Goal: Information Seeking & Learning: Learn about a topic

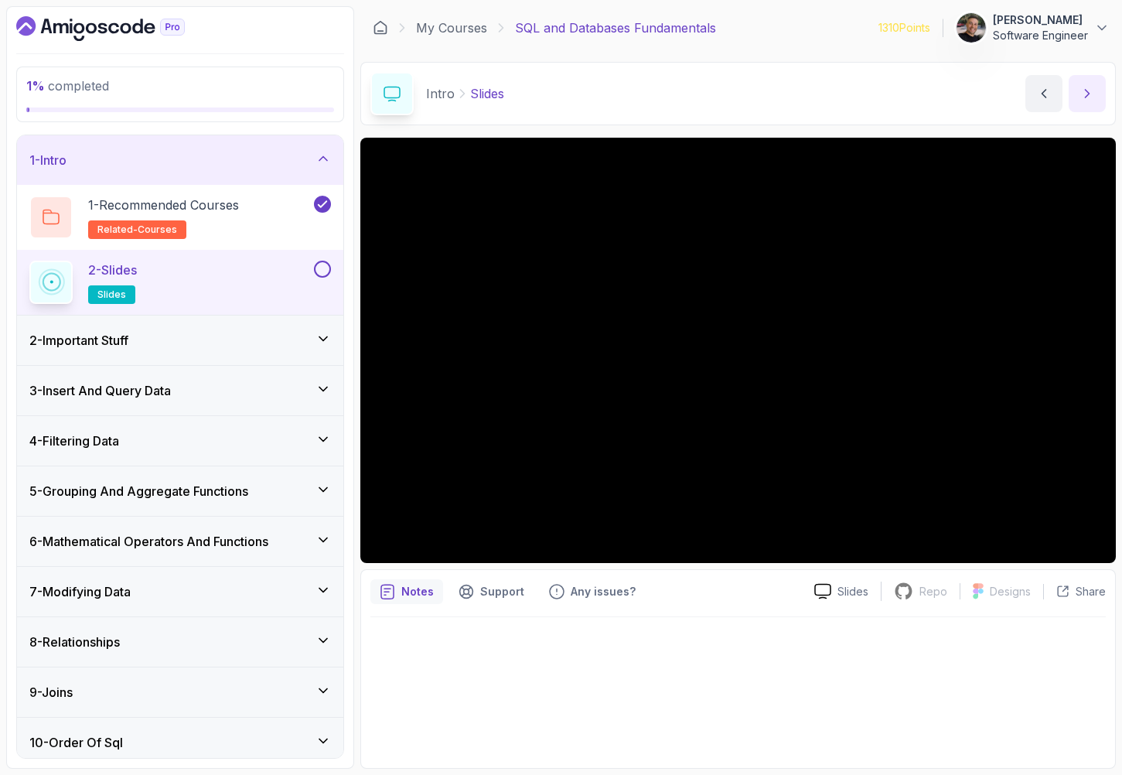
click at [1093, 94] on icon "next content" at bounding box center [1086, 93] width 15 height 15
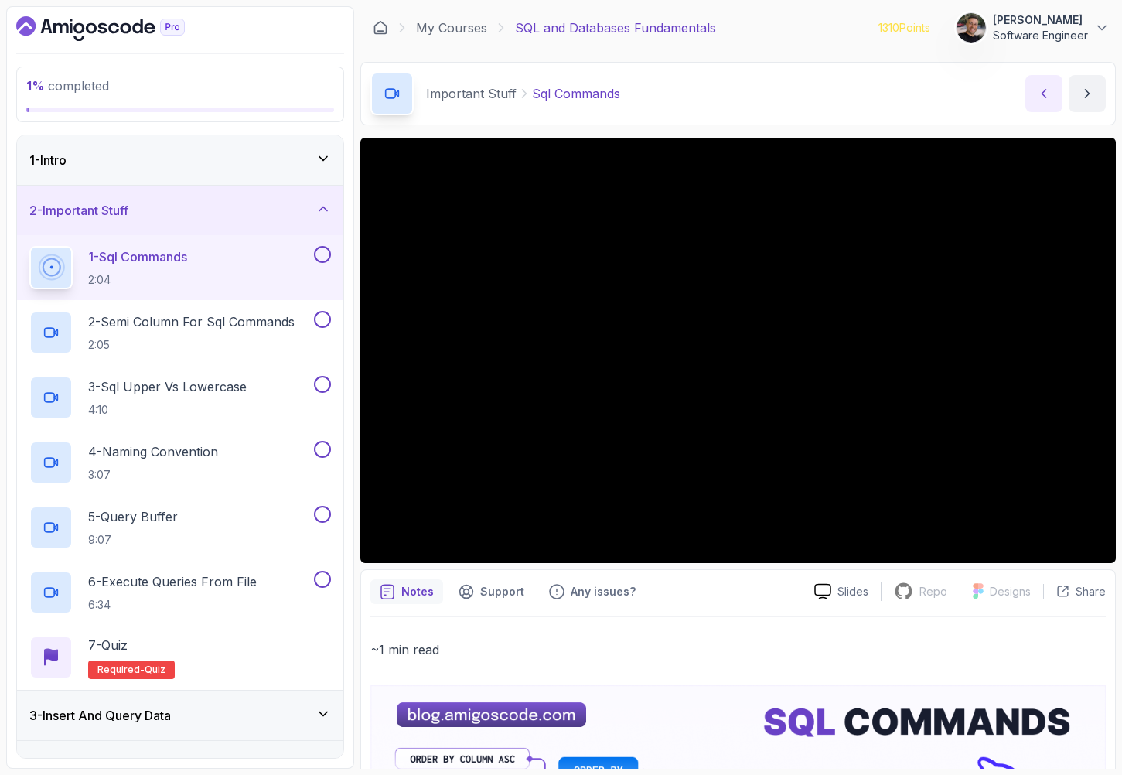
click at [1041, 97] on icon "previous content" at bounding box center [1043, 93] width 15 height 15
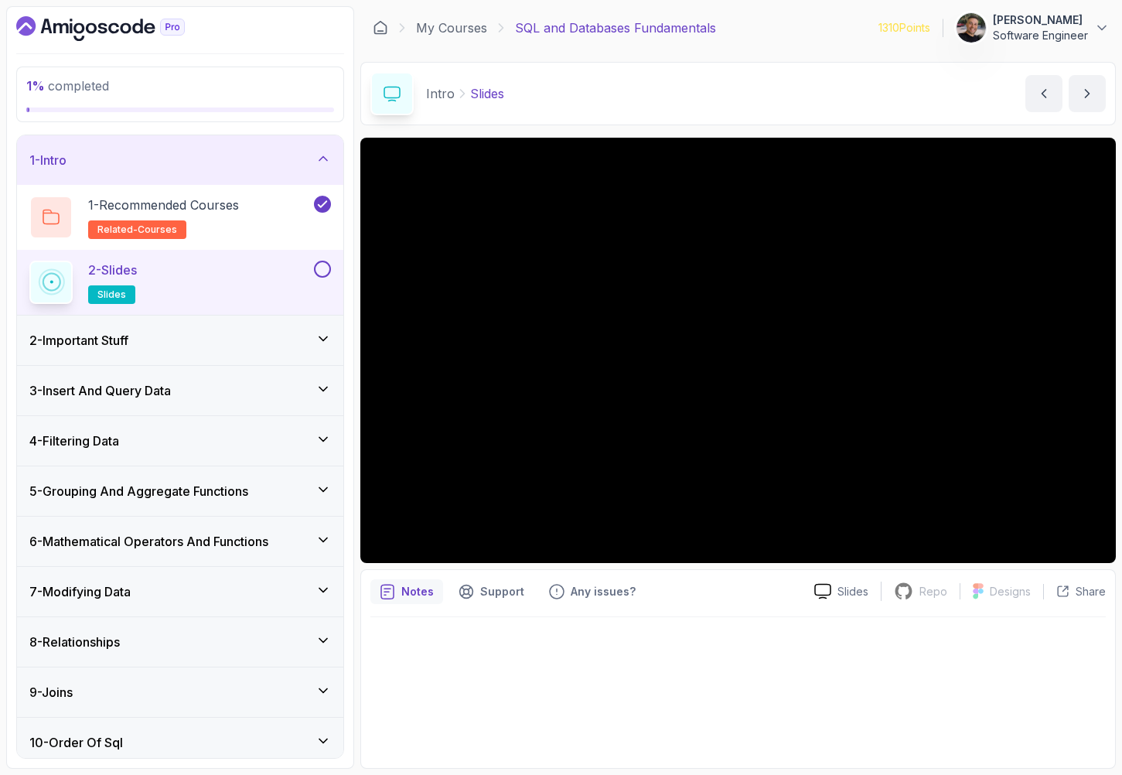
click at [226, 351] on div "2 - Important Stuff" at bounding box center [180, 339] width 326 height 49
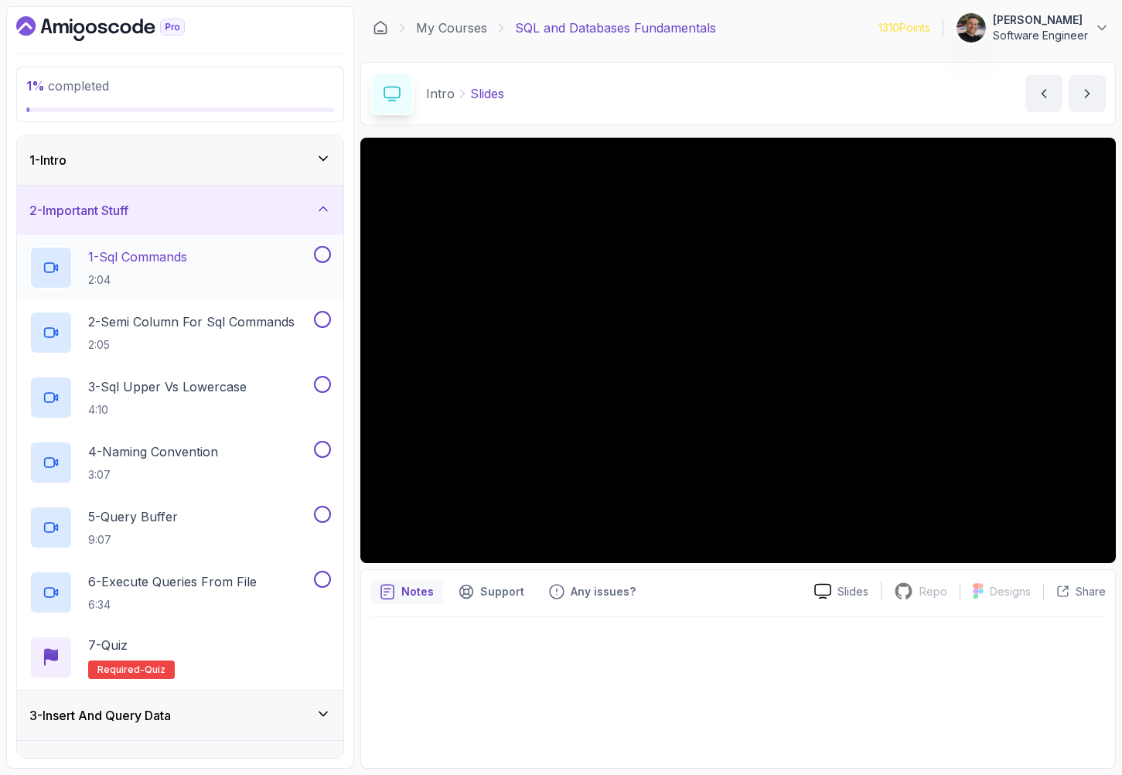
click at [242, 254] on div "1 - Sql Commands 2:04" at bounding box center [169, 267] width 281 height 43
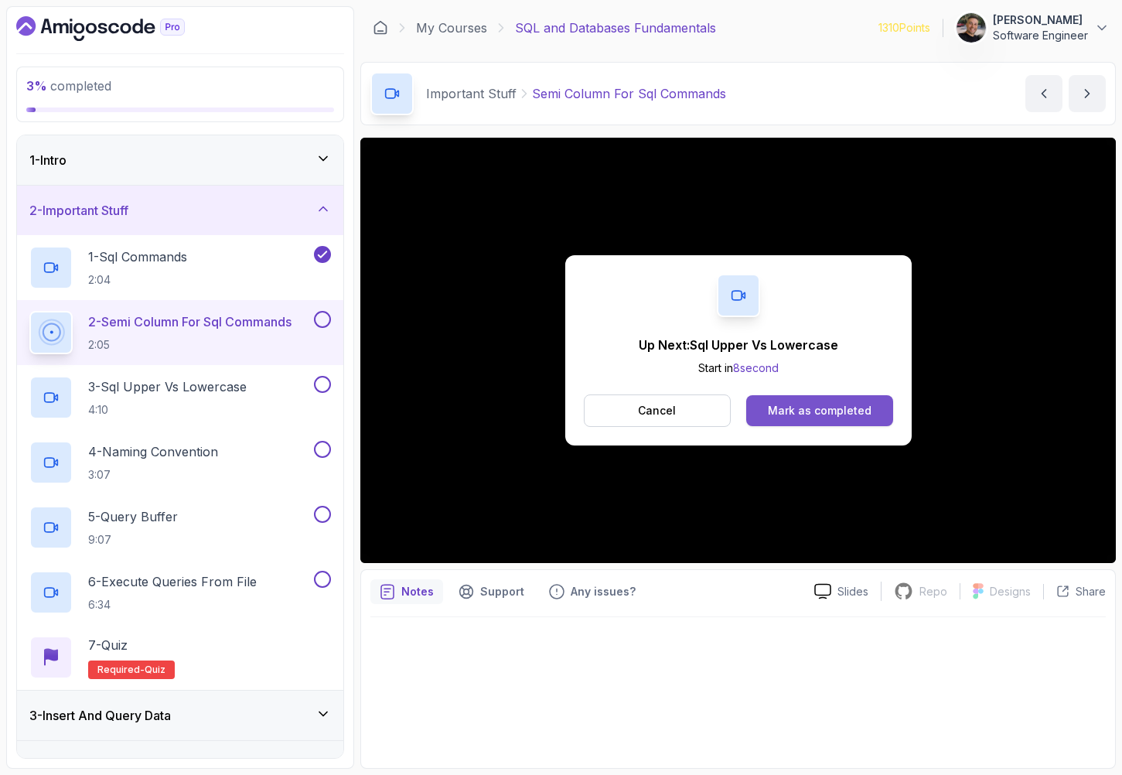
click at [827, 409] on div "Mark as completed" at bounding box center [820, 410] width 104 height 15
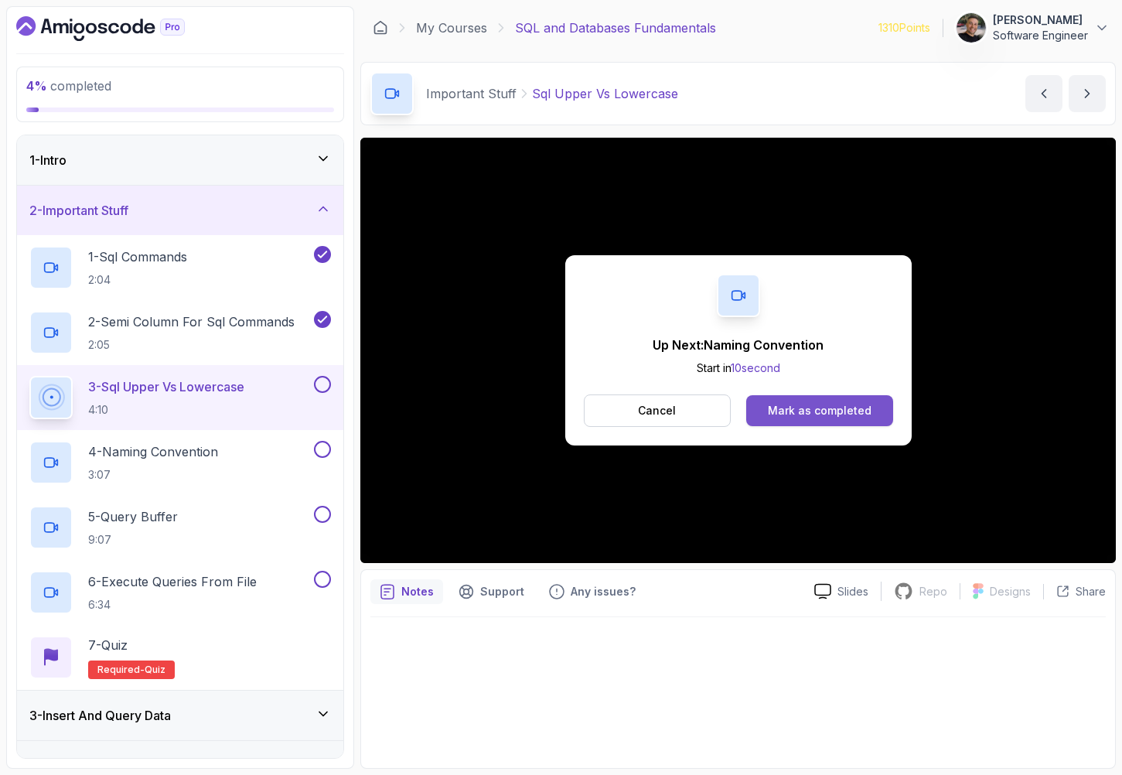
click at [849, 404] on div "Mark as completed" at bounding box center [820, 410] width 104 height 15
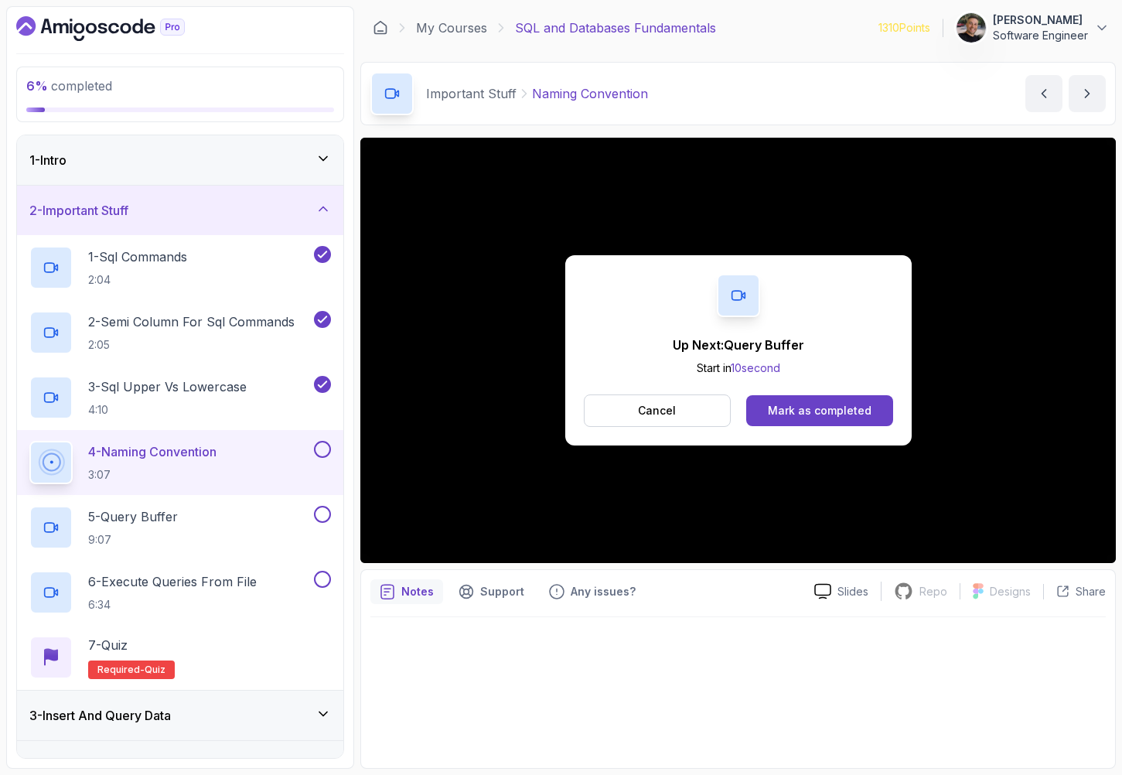
click at [893, 409] on div "Up Next: Query Buffer Start in 10 second Cancel Mark as completed" at bounding box center [738, 350] width 346 height 190
click at [866, 407] on div "Mark as completed" at bounding box center [820, 410] width 104 height 15
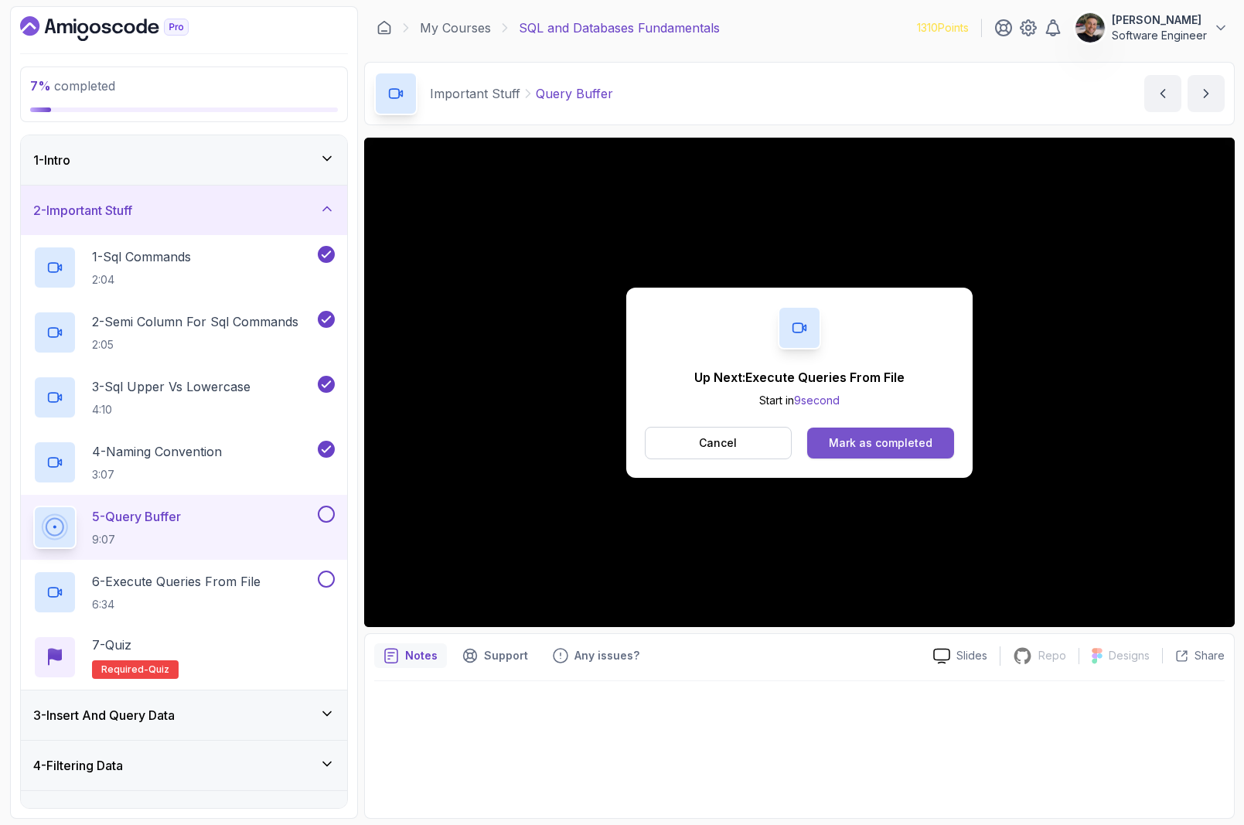
click at [853, 453] on button "Mark as completed" at bounding box center [880, 442] width 146 height 31
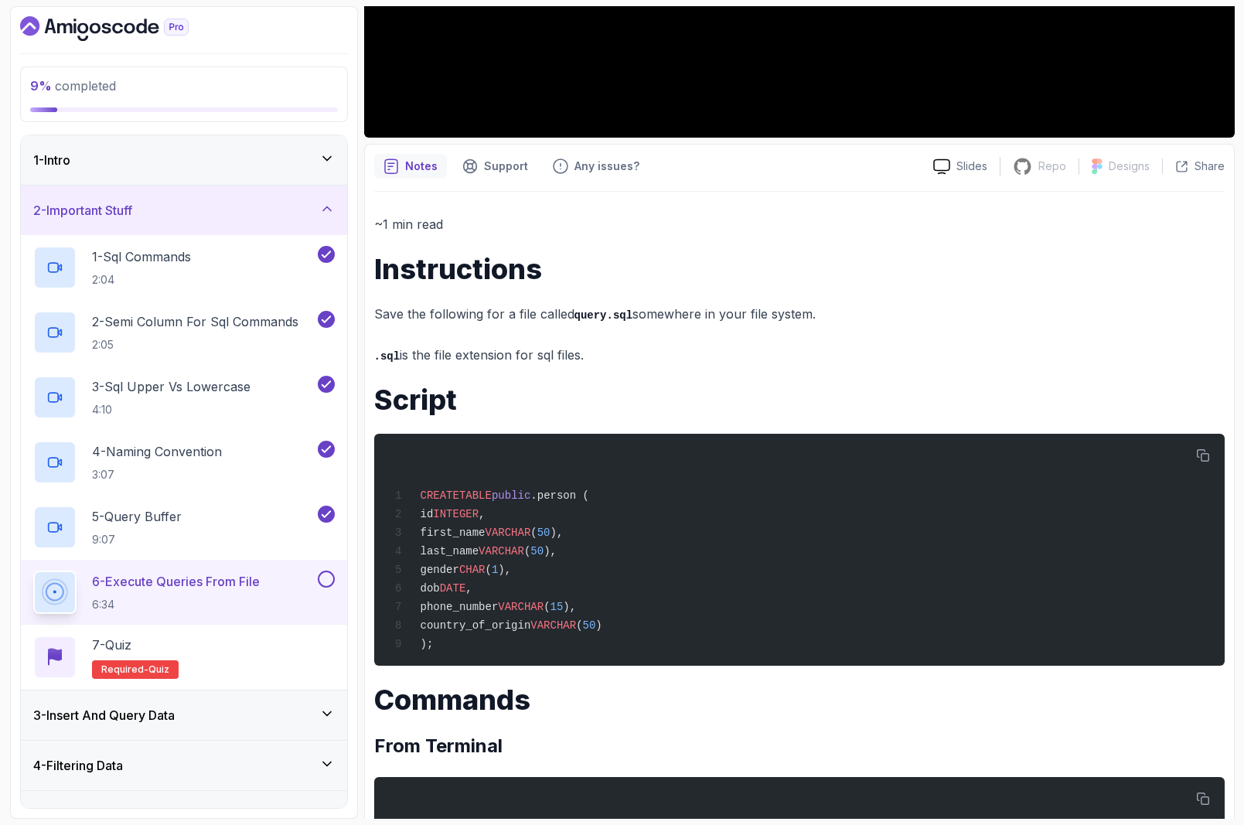
scroll to position [491, 0]
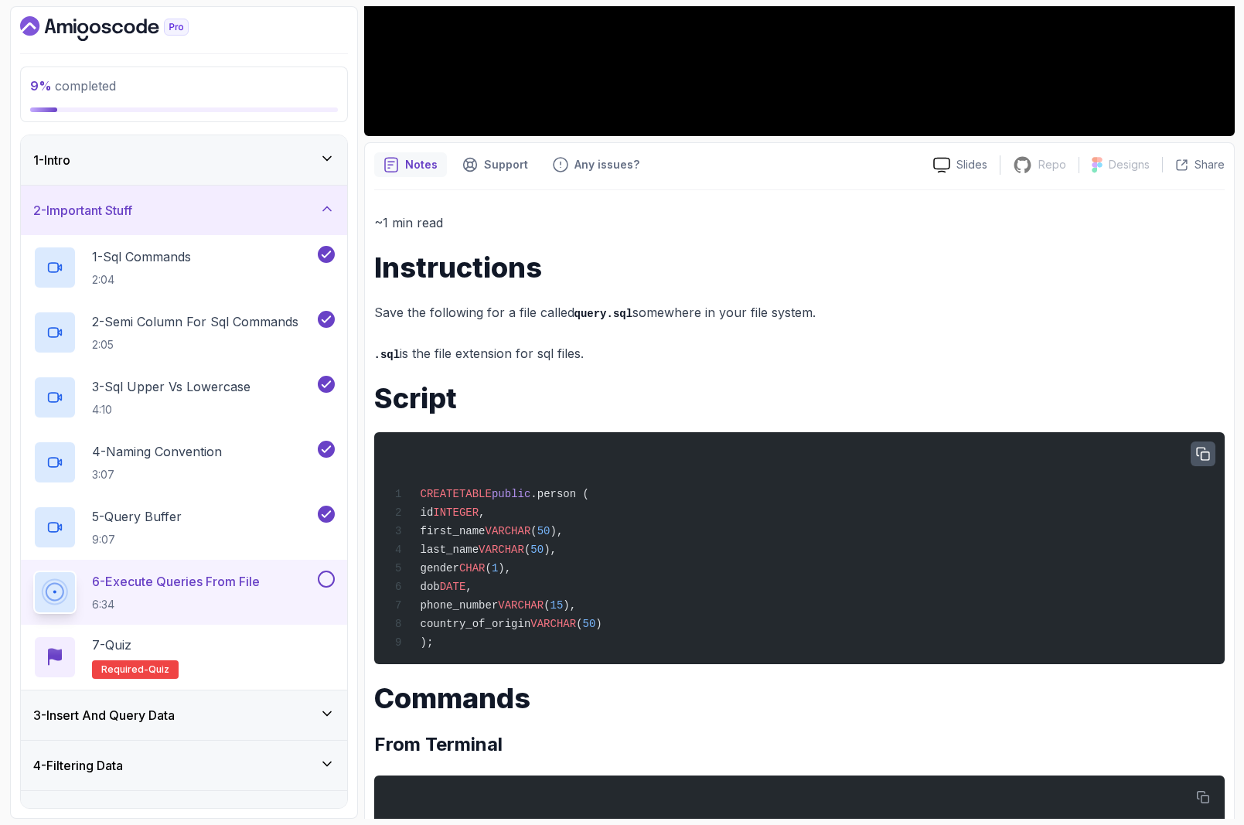
click at [1121, 454] on icon "button" at bounding box center [1203, 455] width 14 height 14
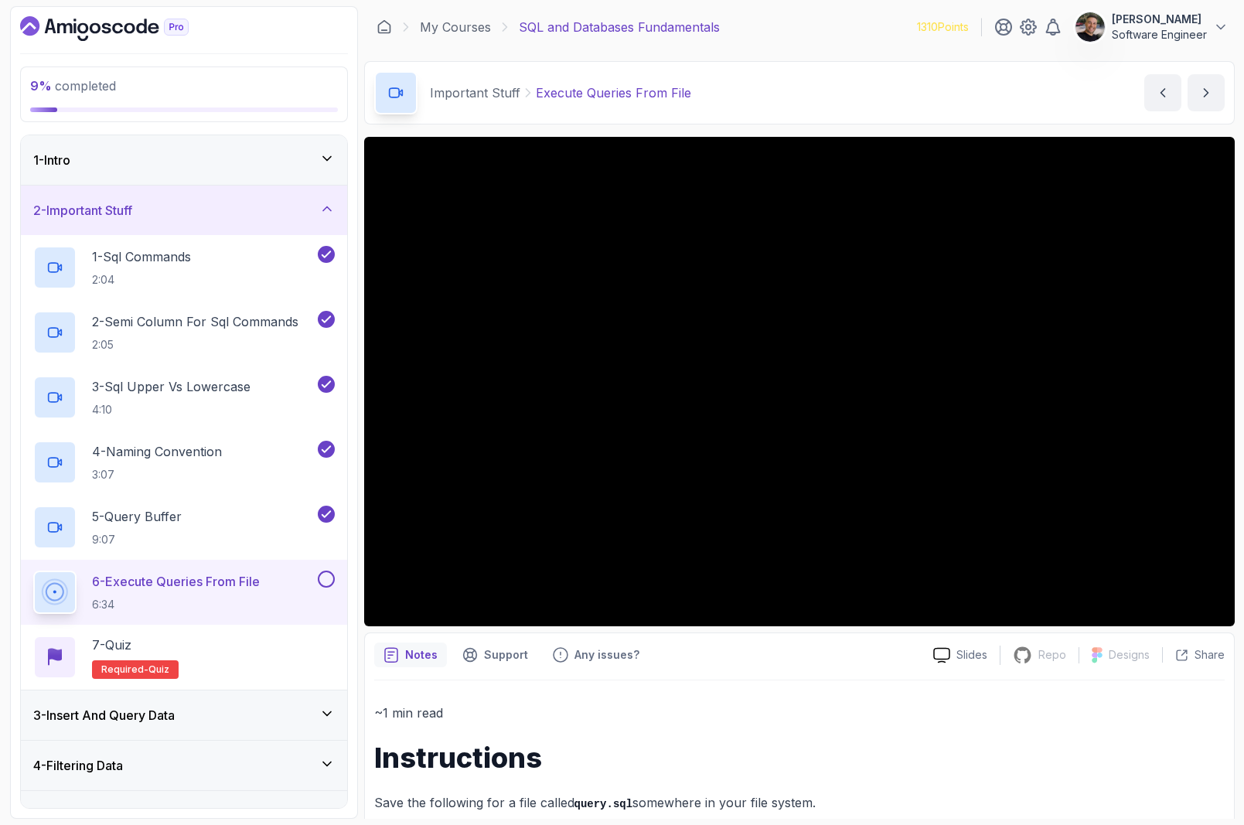
scroll to position [0, 0]
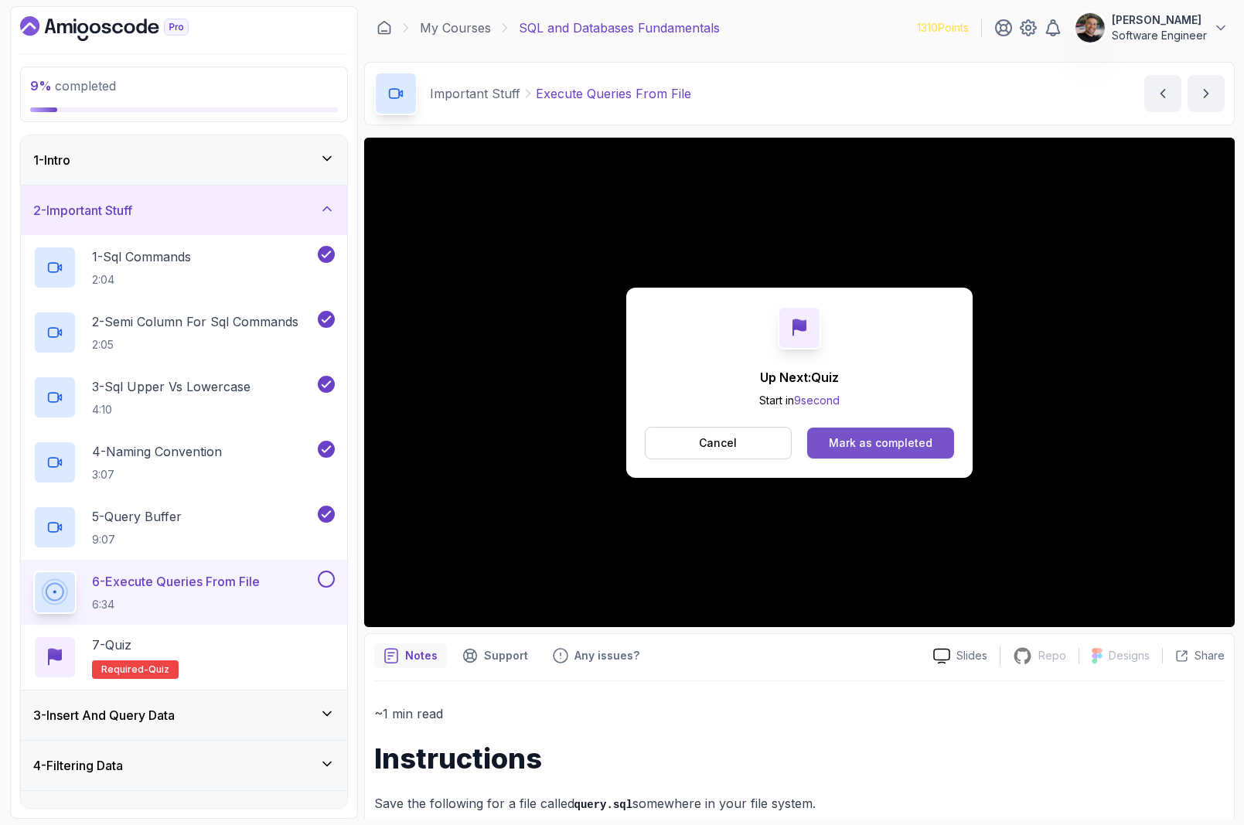
click at [938, 442] on button "Mark as completed" at bounding box center [880, 442] width 146 height 31
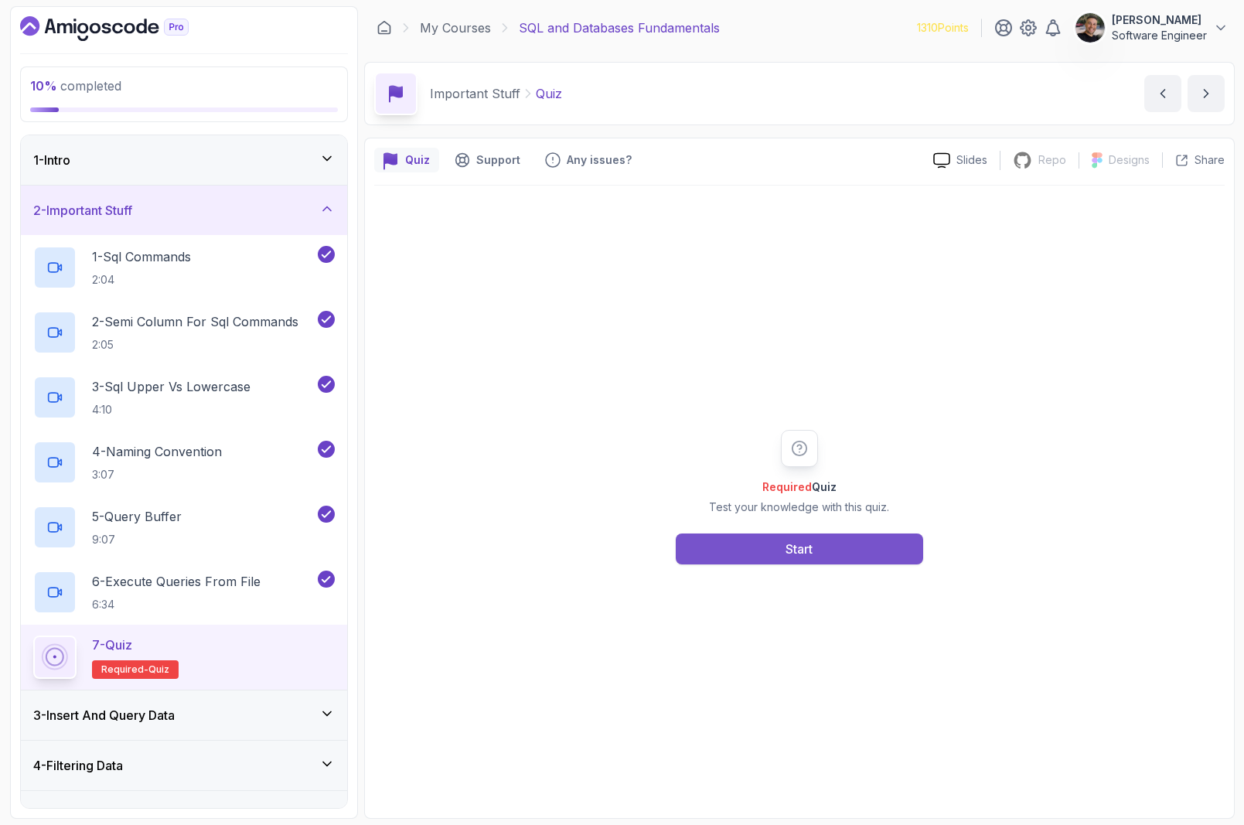
click at [855, 549] on button "Start" at bounding box center [799, 548] width 247 height 31
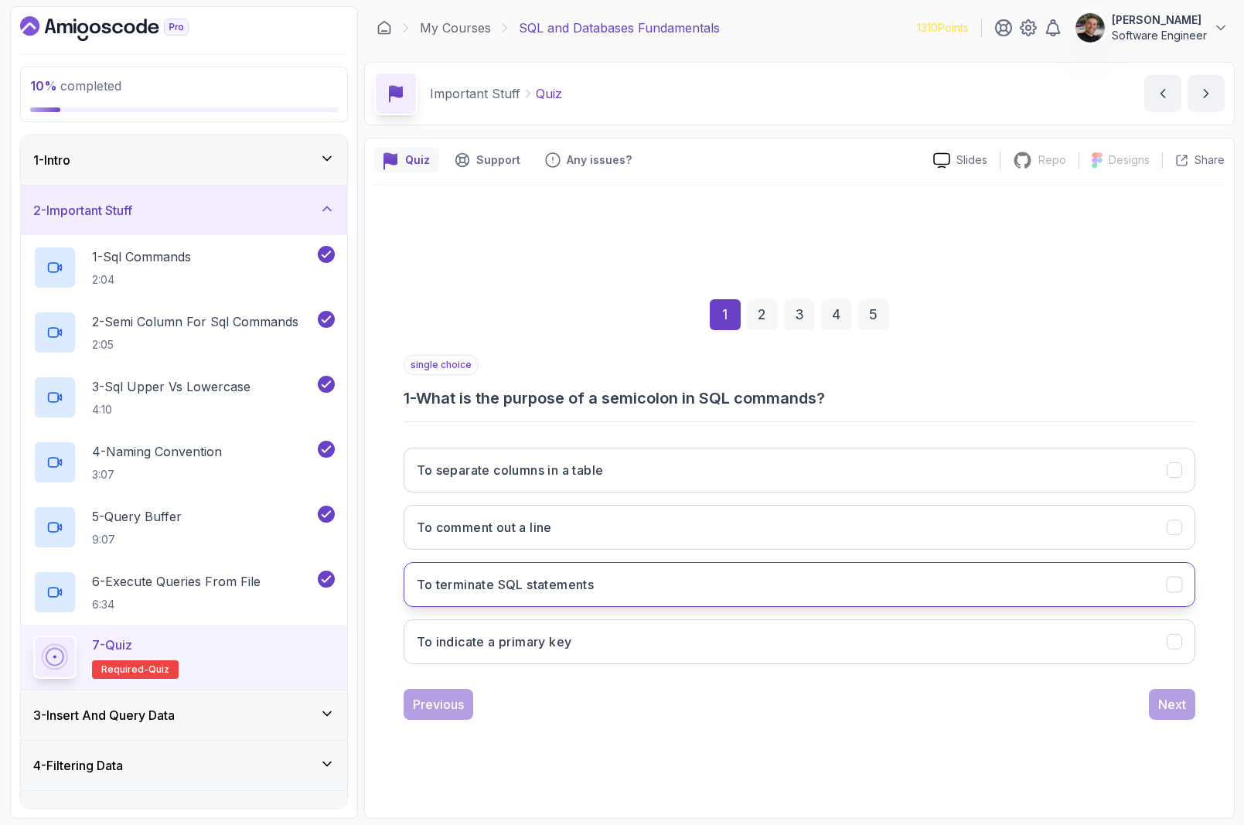
click at [717, 593] on button "To terminate SQL statements" at bounding box center [800, 584] width 792 height 45
click at [1121, 713] on div "Next" at bounding box center [1172, 704] width 28 height 19
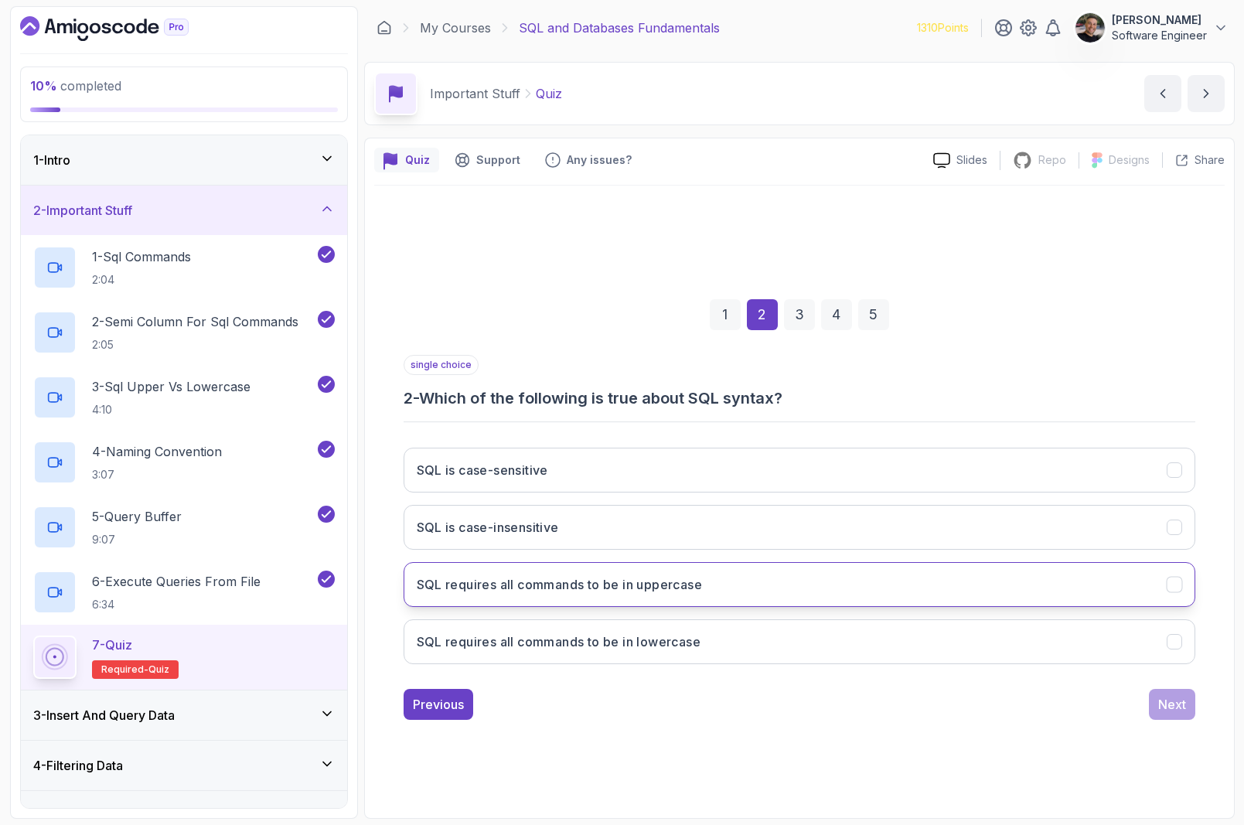
click at [819, 589] on button "SQL requires all commands to be in uppercase" at bounding box center [800, 584] width 792 height 45
click at [1121, 703] on div "Next" at bounding box center [1172, 704] width 28 height 19
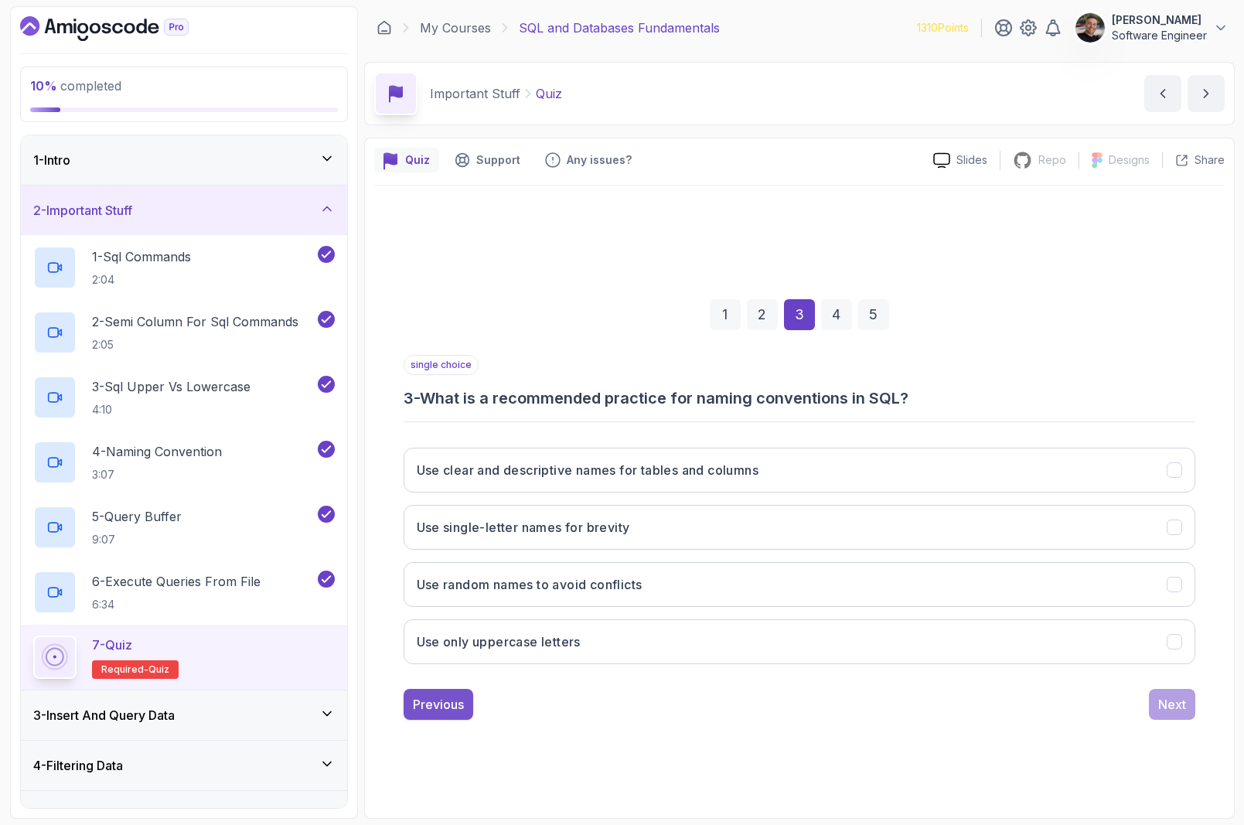
click at [458, 704] on div "Previous" at bounding box center [438, 704] width 51 height 19
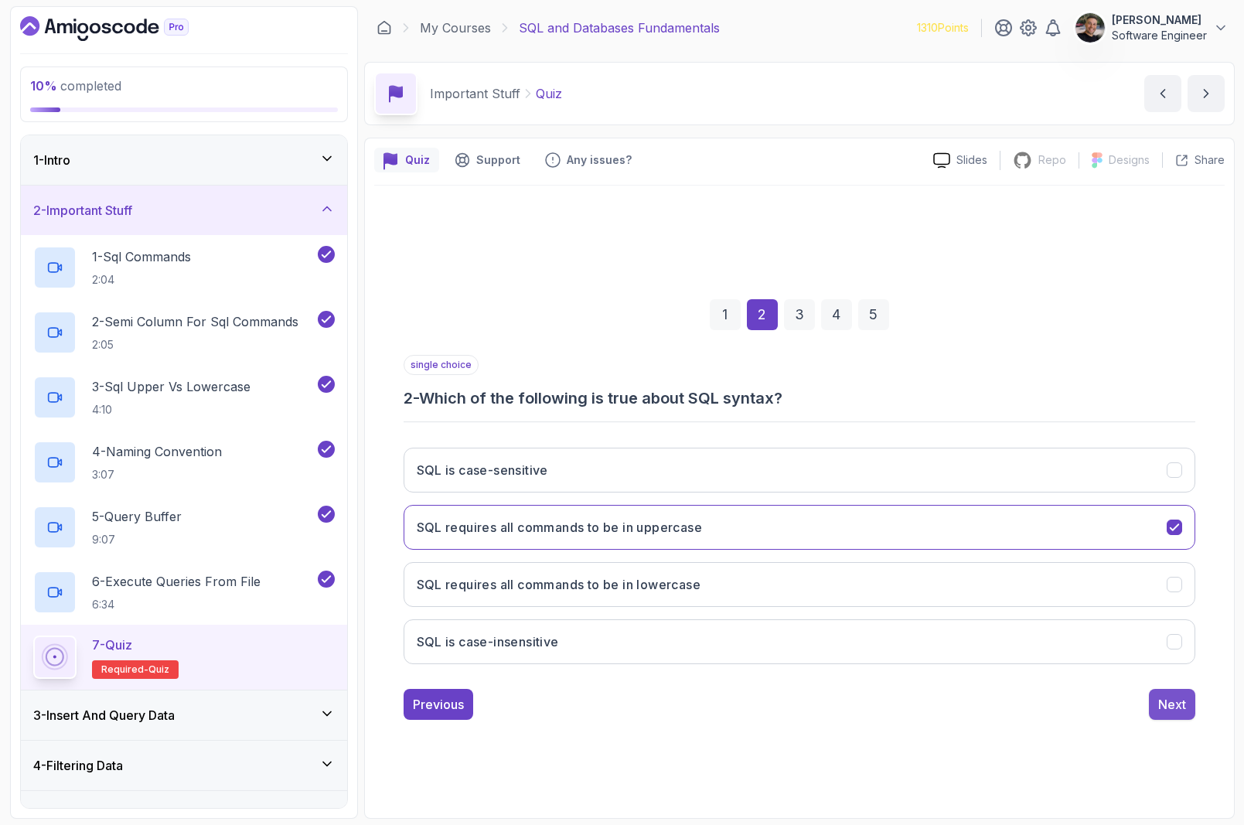
click at [1121, 701] on button "Next" at bounding box center [1172, 704] width 46 height 31
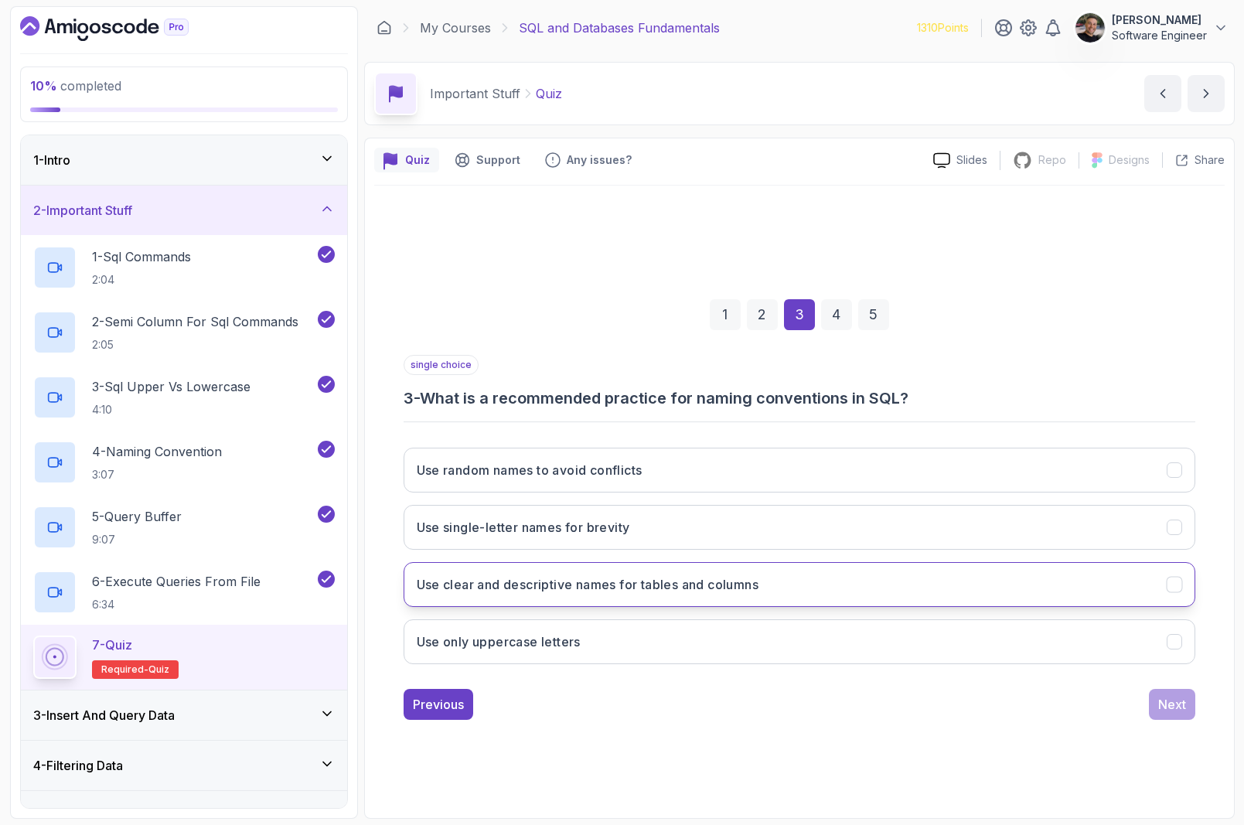
click at [794, 588] on button "Use clear and descriptive names for tables and columns" at bounding box center [800, 584] width 792 height 45
click at [1121, 708] on div "Next" at bounding box center [1172, 704] width 28 height 19
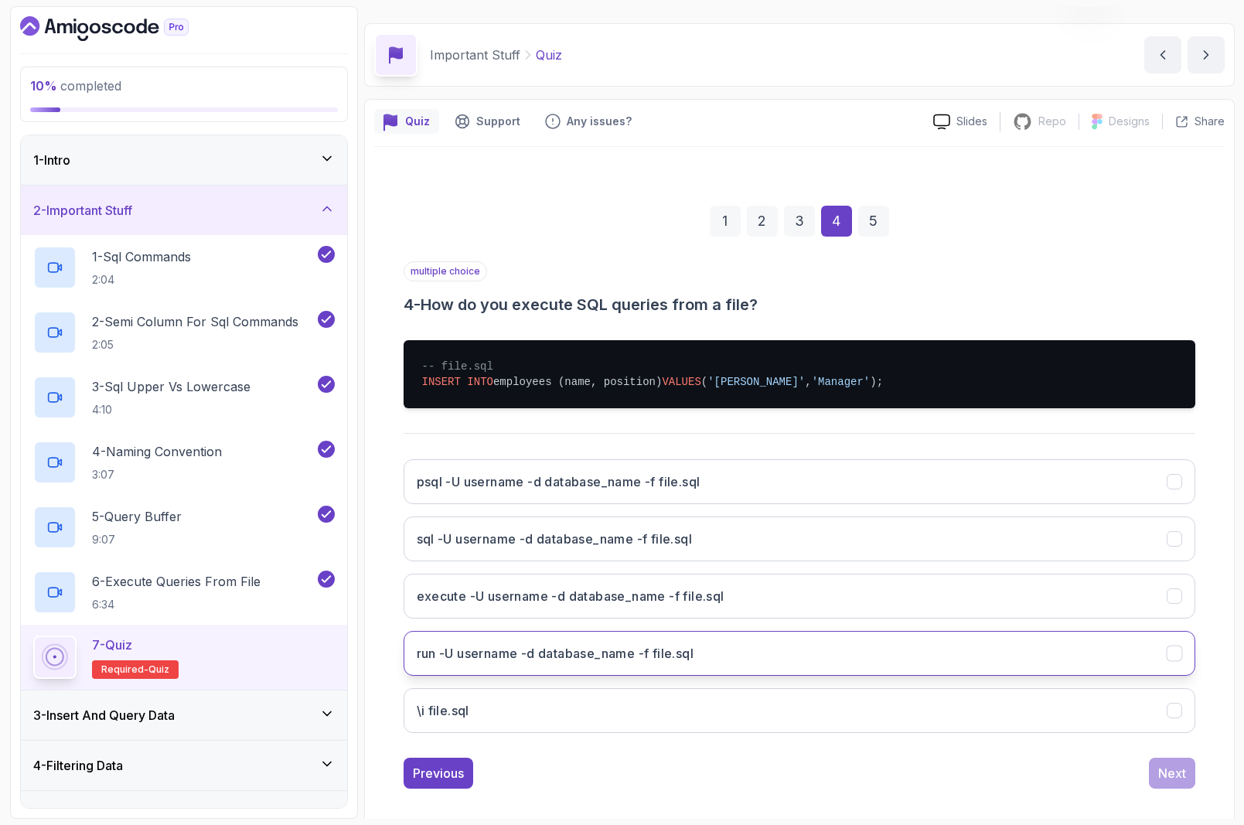
scroll to position [46, 0]
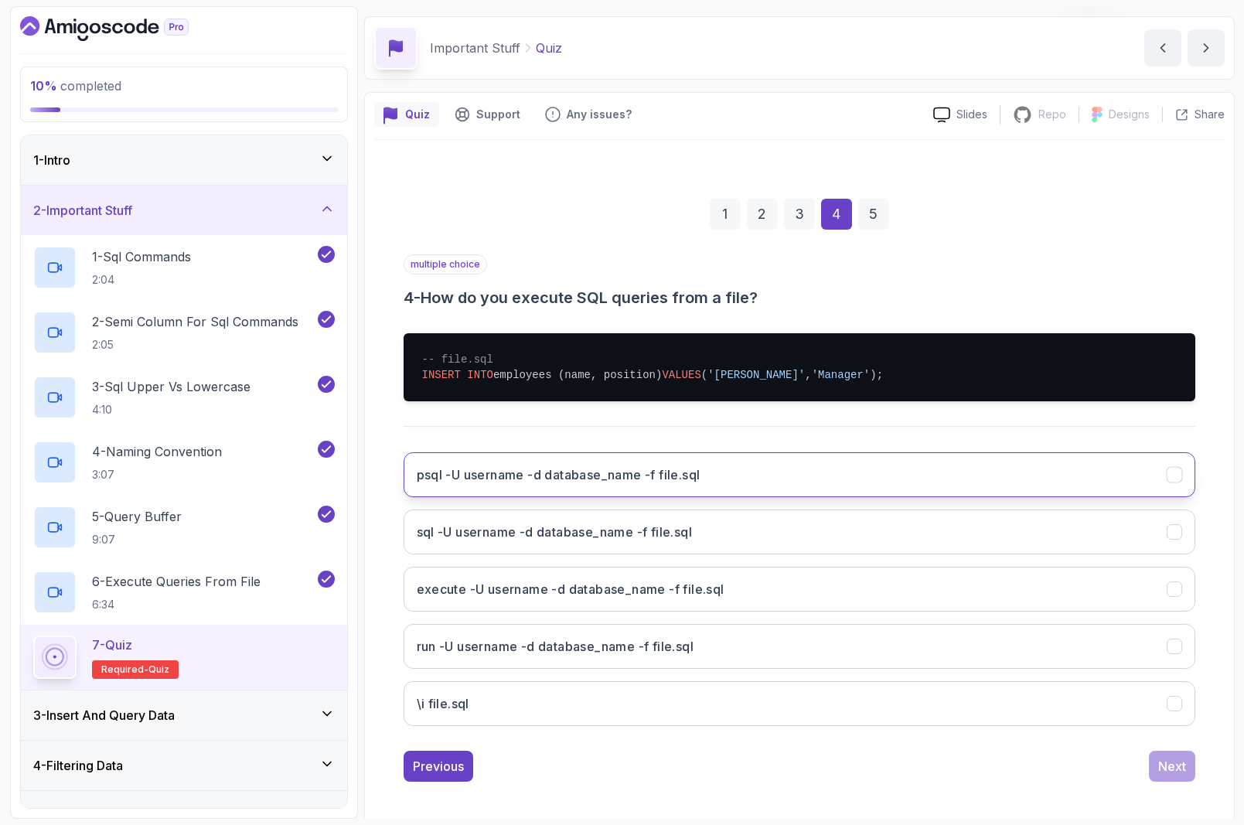
click at [883, 483] on button "psql -U username -d database_name -f file.sql" at bounding box center [800, 474] width 792 height 45
click at [1121, 758] on div "Next" at bounding box center [1172, 766] width 28 height 19
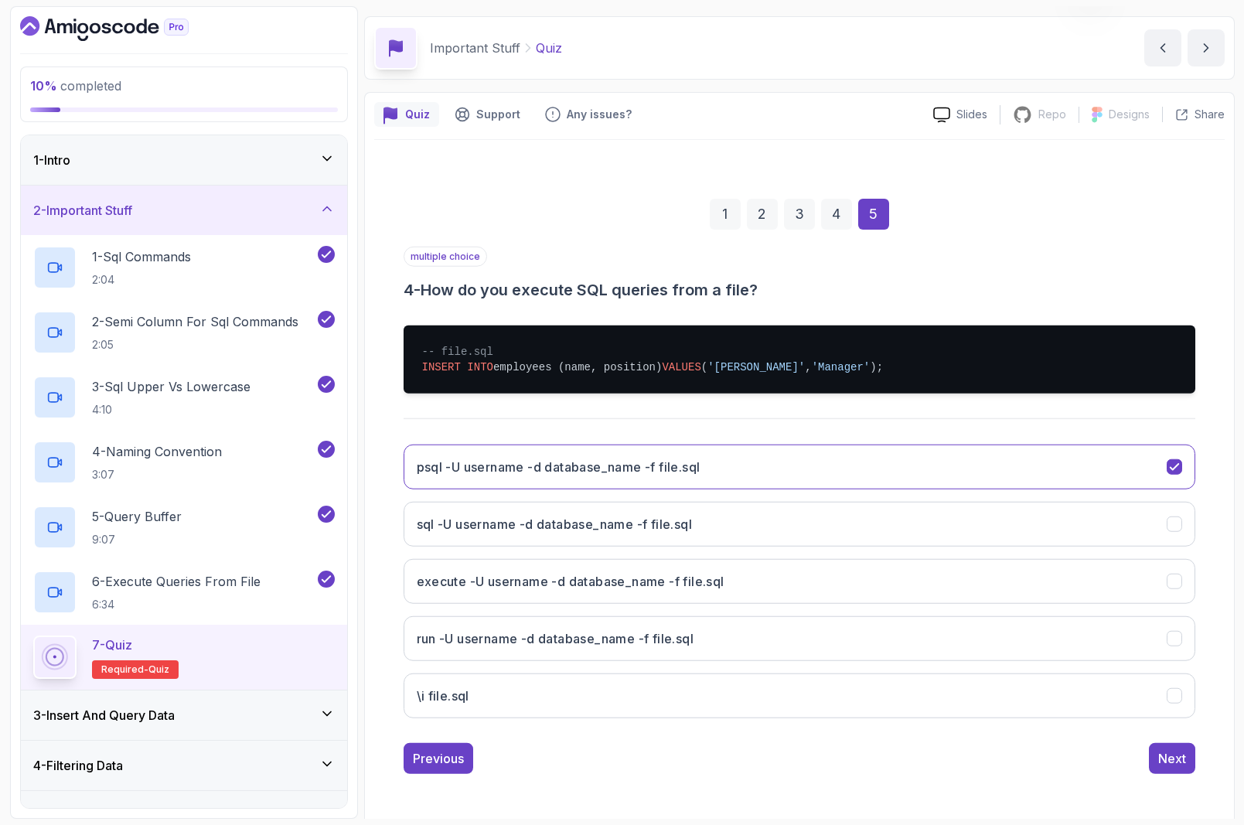
scroll to position [0, 0]
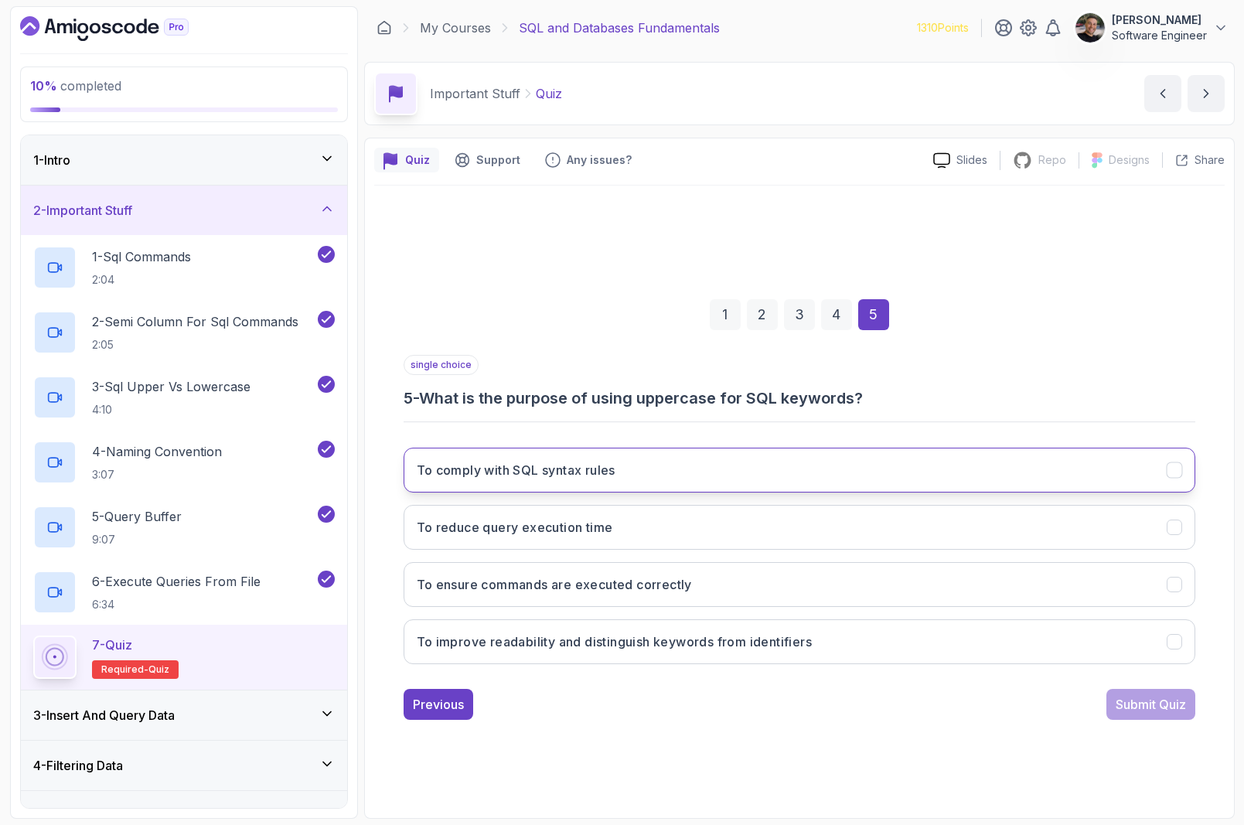
click at [673, 458] on button "To comply with SQL syntax rules" at bounding box center [800, 470] width 792 height 45
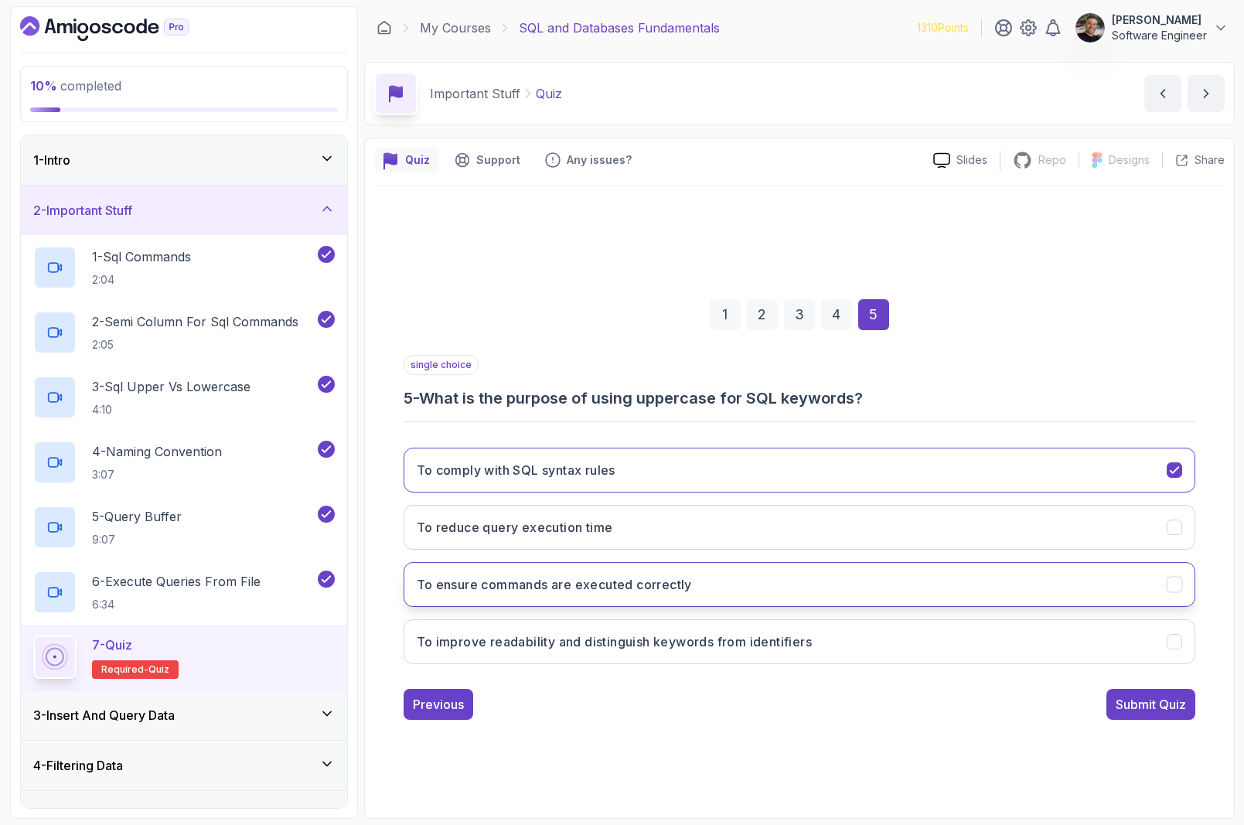
click at [747, 585] on button "To ensure commands are executed correctly" at bounding box center [800, 584] width 792 height 45
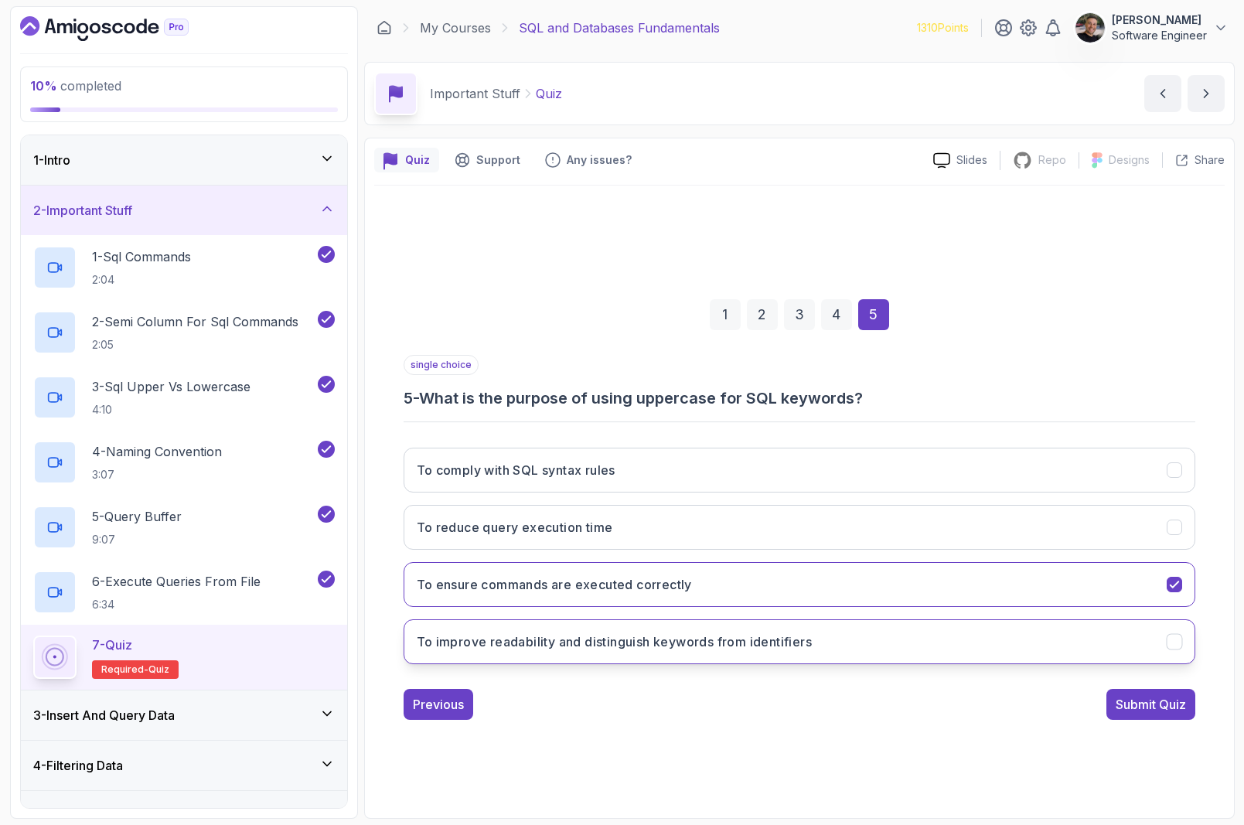
click at [786, 639] on h3 "To improve readability and distinguish keywords from identifiers" at bounding box center [615, 641] width 396 height 19
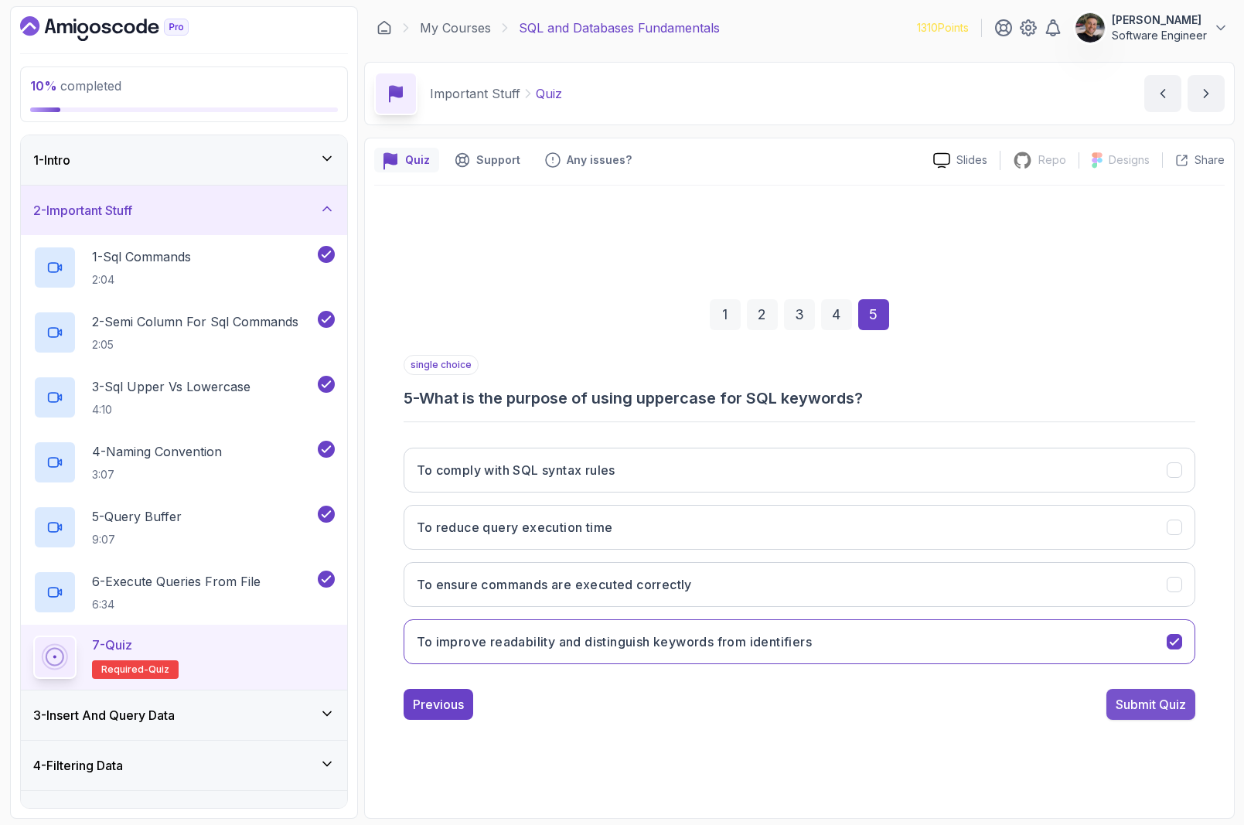
click at [1121, 713] on div "Submit Quiz" at bounding box center [1150, 704] width 70 height 19
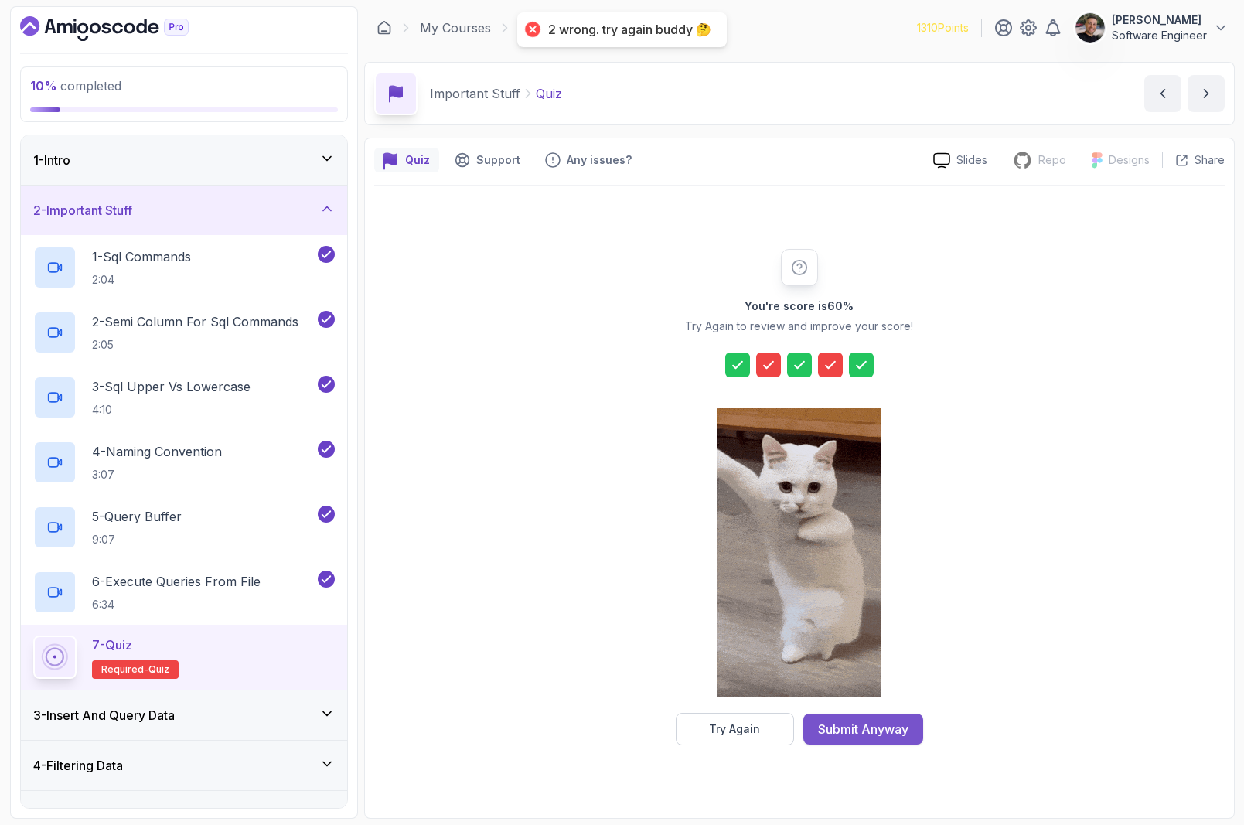
click at [873, 734] on div "Submit Anyway" at bounding box center [863, 729] width 90 height 19
